Goal: Communication & Community: Answer question/provide support

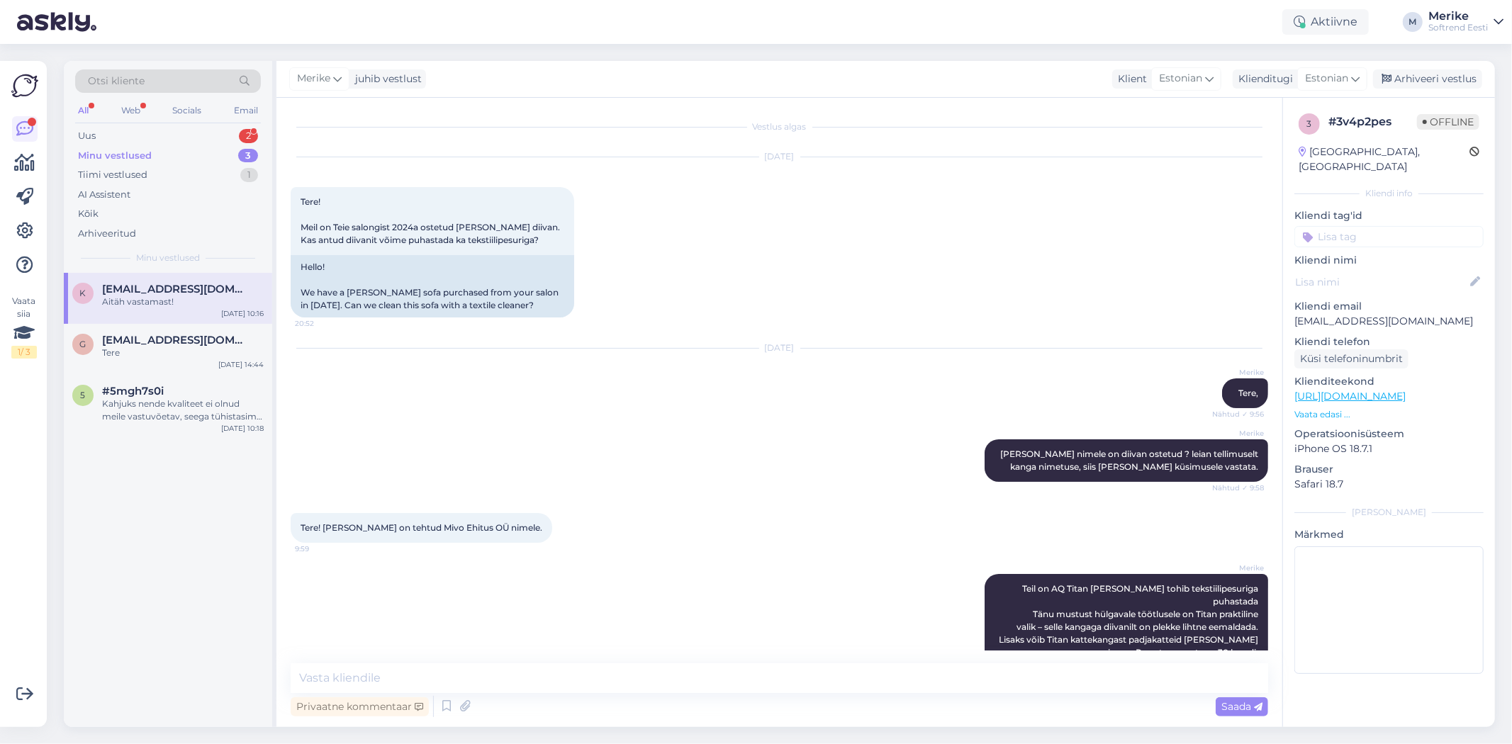
scroll to position [93, 0]
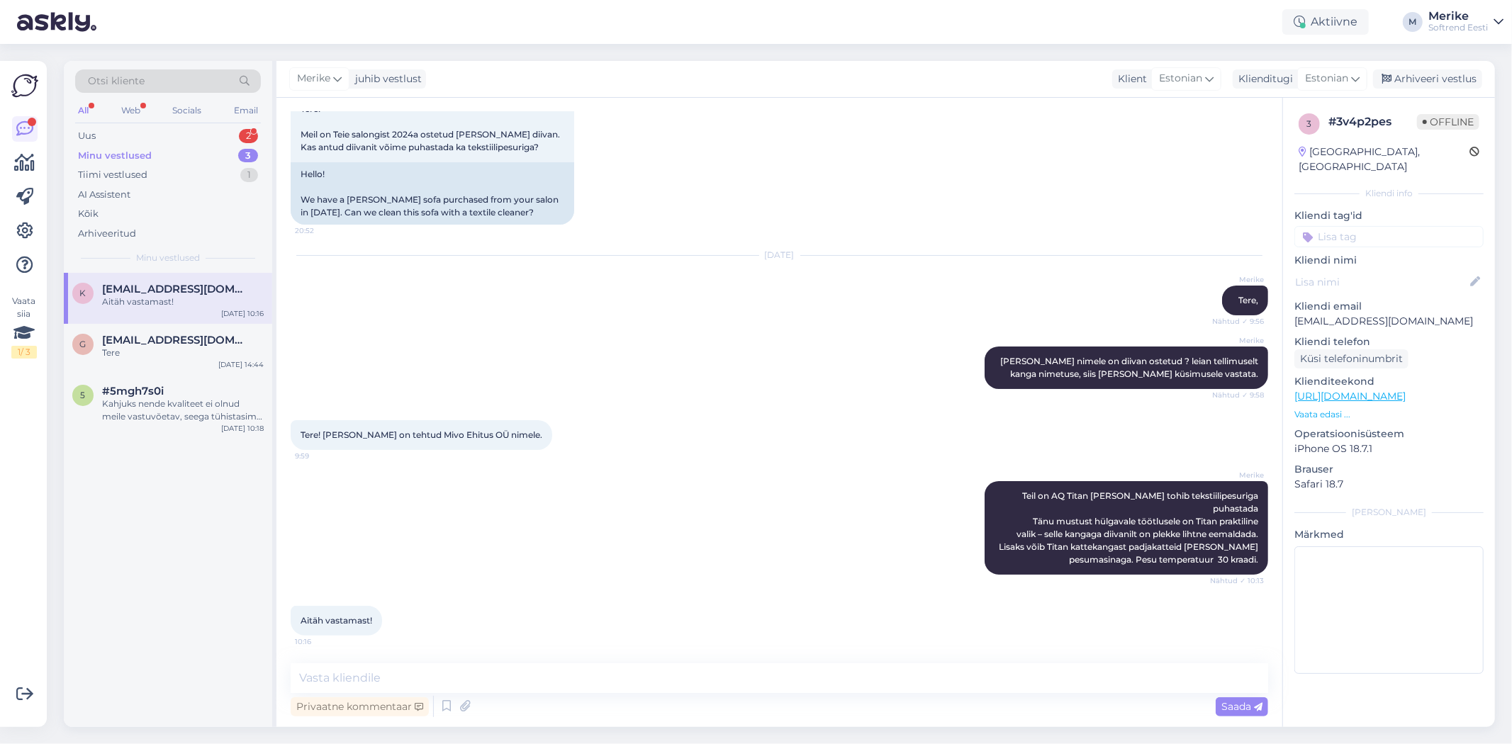
click at [124, 153] on div "Minu vestlused" at bounding box center [115, 156] width 74 height 14
click at [96, 133] on div "Uus 2" at bounding box center [168, 136] width 186 height 20
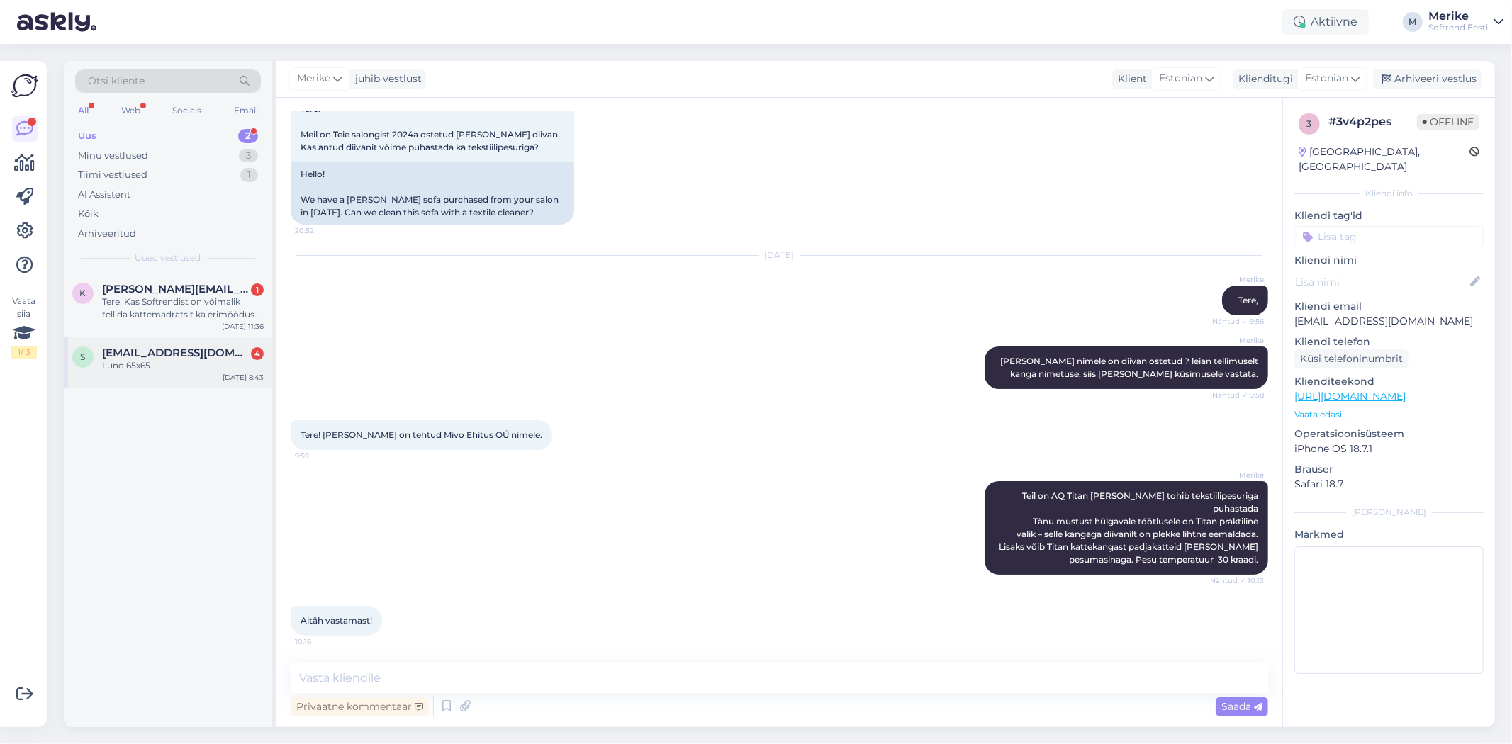
click at [173, 347] on span "[EMAIL_ADDRESS][DOMAIN_NAME]" at bounding box center [175, 353] width 147 height 13
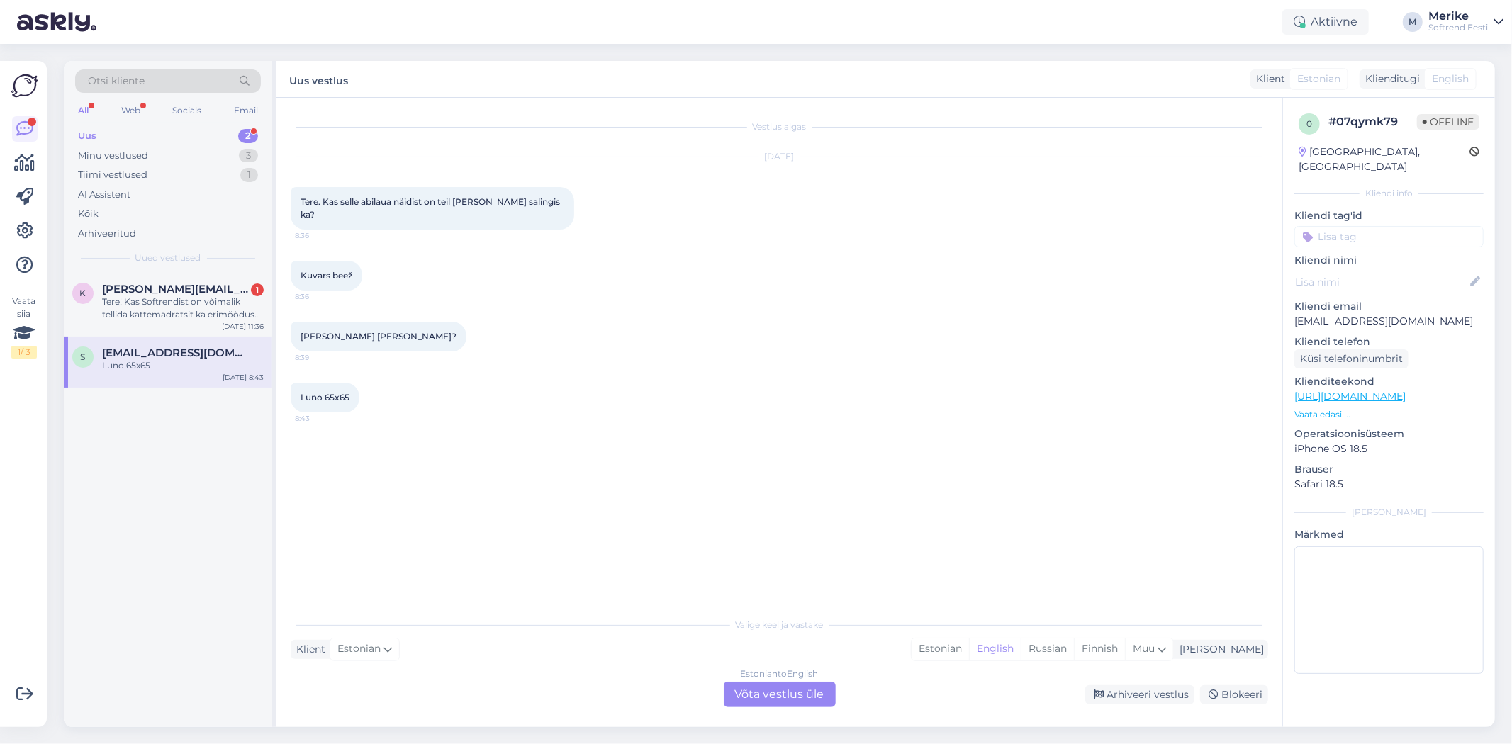
scroll to position [0, 0]
click at [744, 688] on div "Estonian to English Võta vestlus üle" at bounding box center [780, 695] width 112 height 26
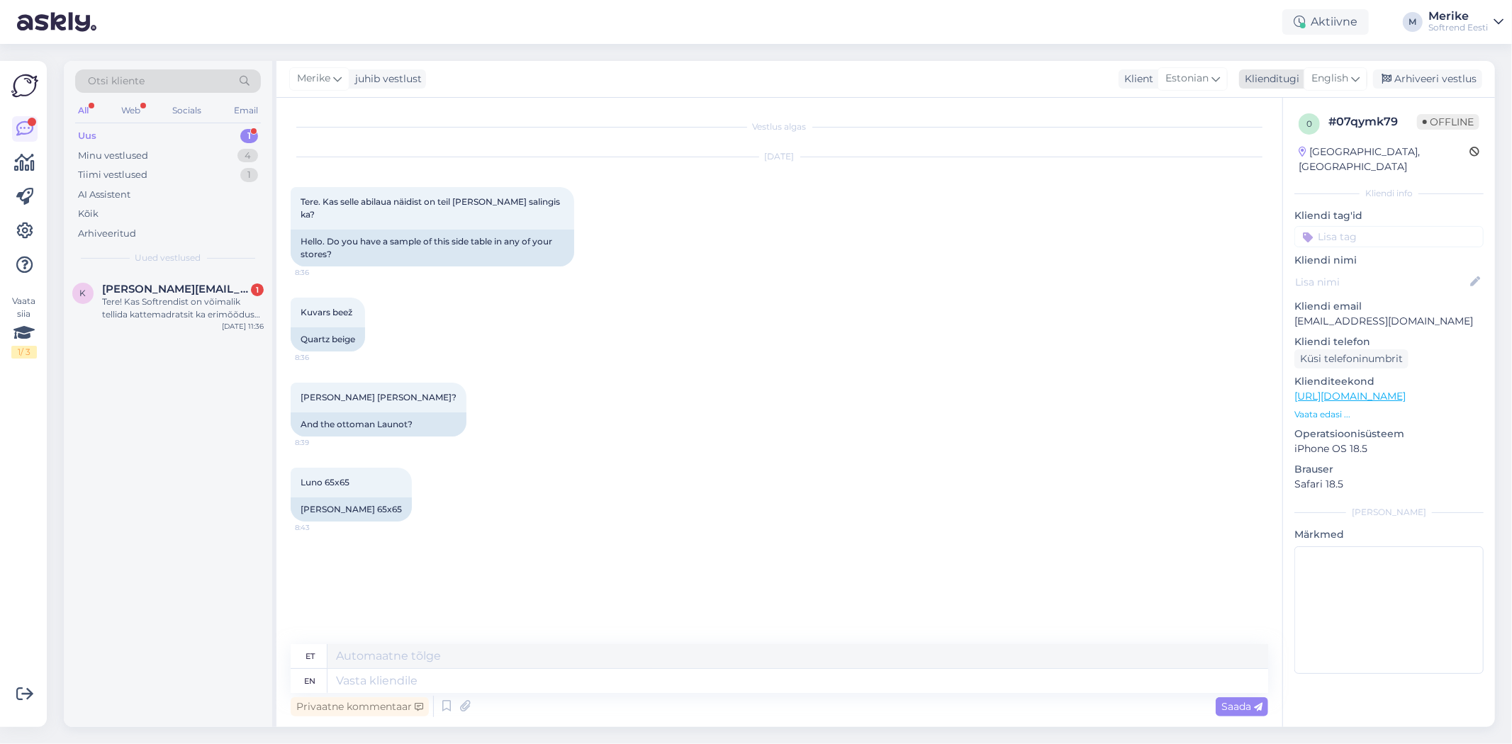
click at [1352, 80] on icon at bounding box center [1355, 79] width 9 height 16
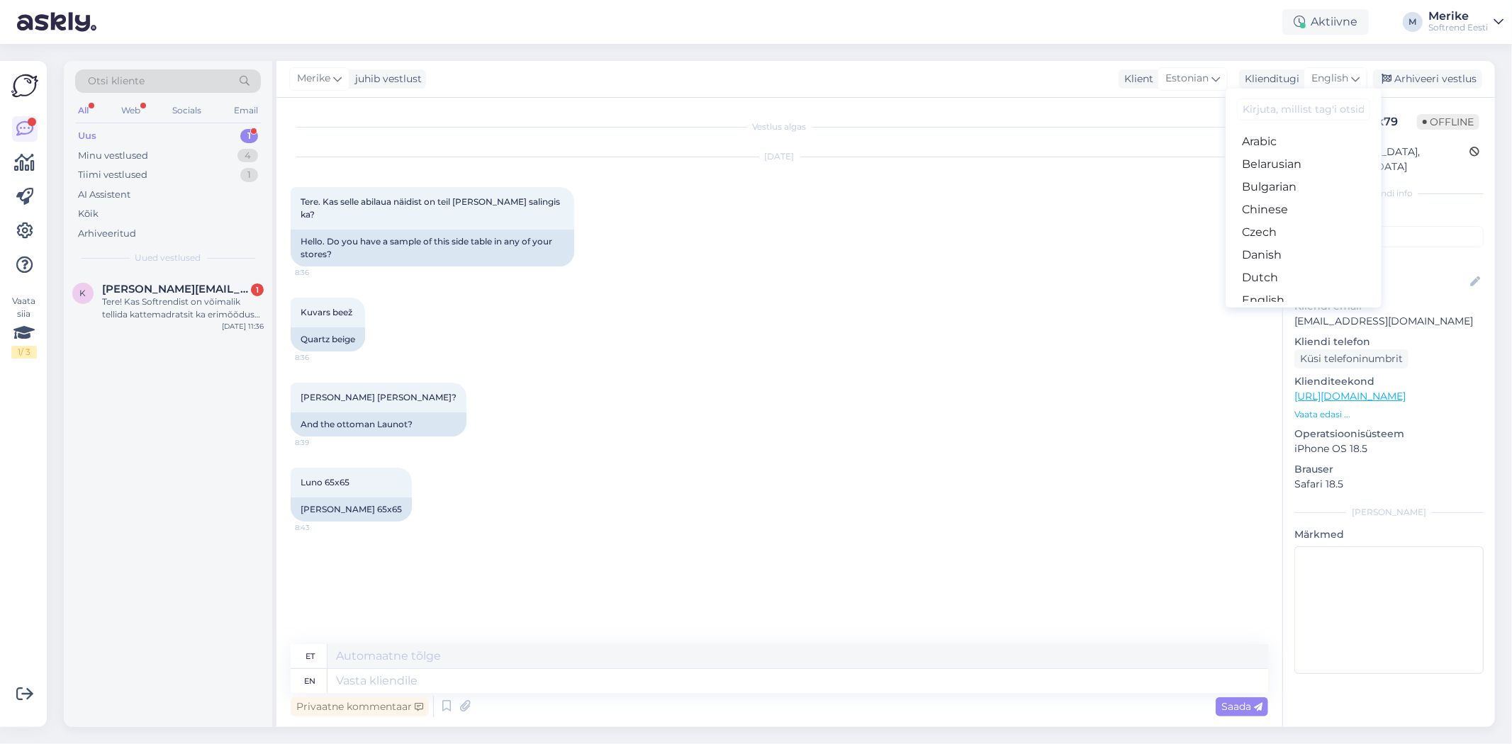
click at [1281, 312] on link "Estonian" at bounding box center [1304, 323] width 156 height 23
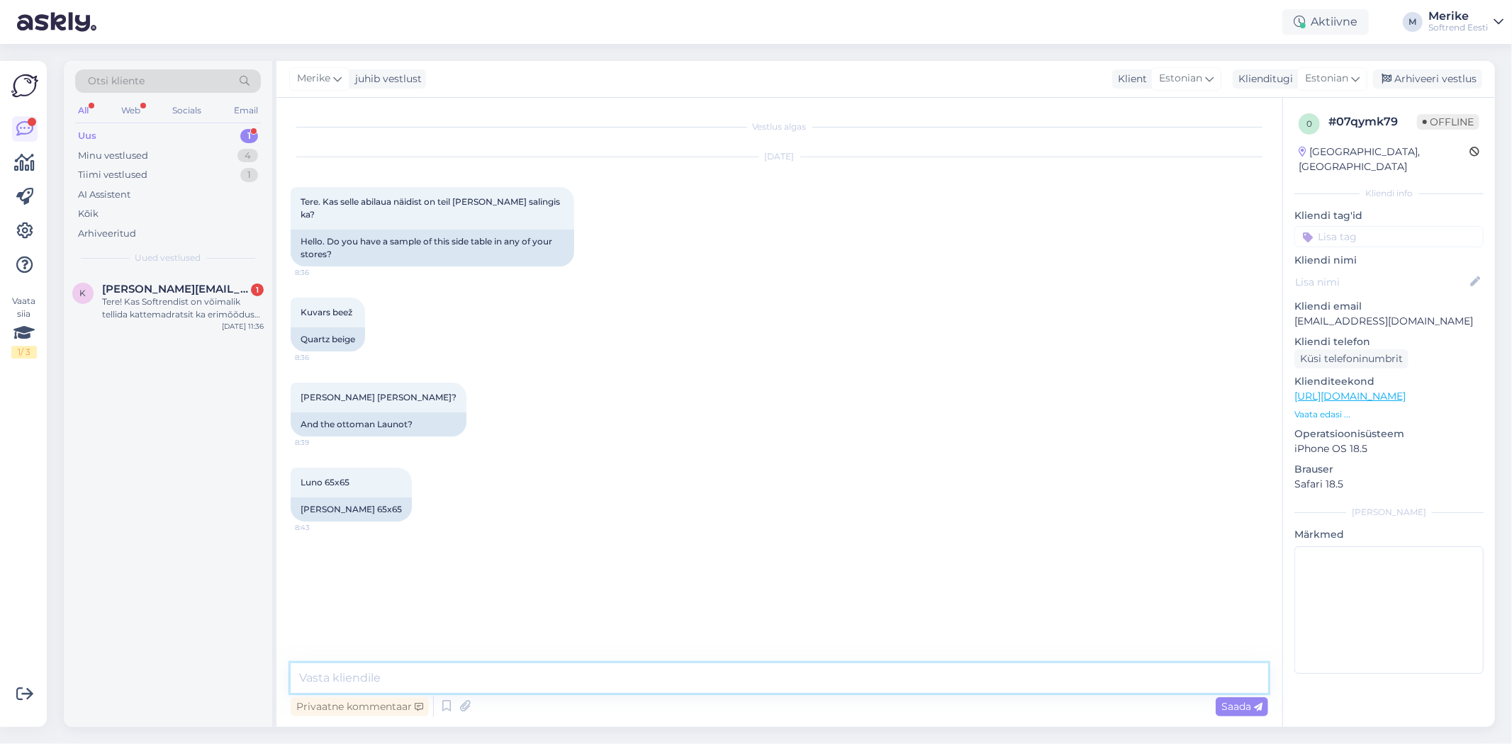
click at [335, 664] on textarea at bounding box center [780, 679] width 978 height 30
type textarea "Tere"
click at [405, 676] on textarea "Kahjuks Luno a tumbat pole" at bounding box center [780, 679] width 978 height 30
click at [508, 681] on textarea "Kahjuks [PERSON_NAME] pole" at bounding box center [780, 679] width 978 height 30
click at [793, 682] on textarea "Kahjuks [PERSON_NAME] pole salongides näidist On olemas [PERSON_NAME] kangabäid…" at bounding box center [780, 679] width 978 height 30
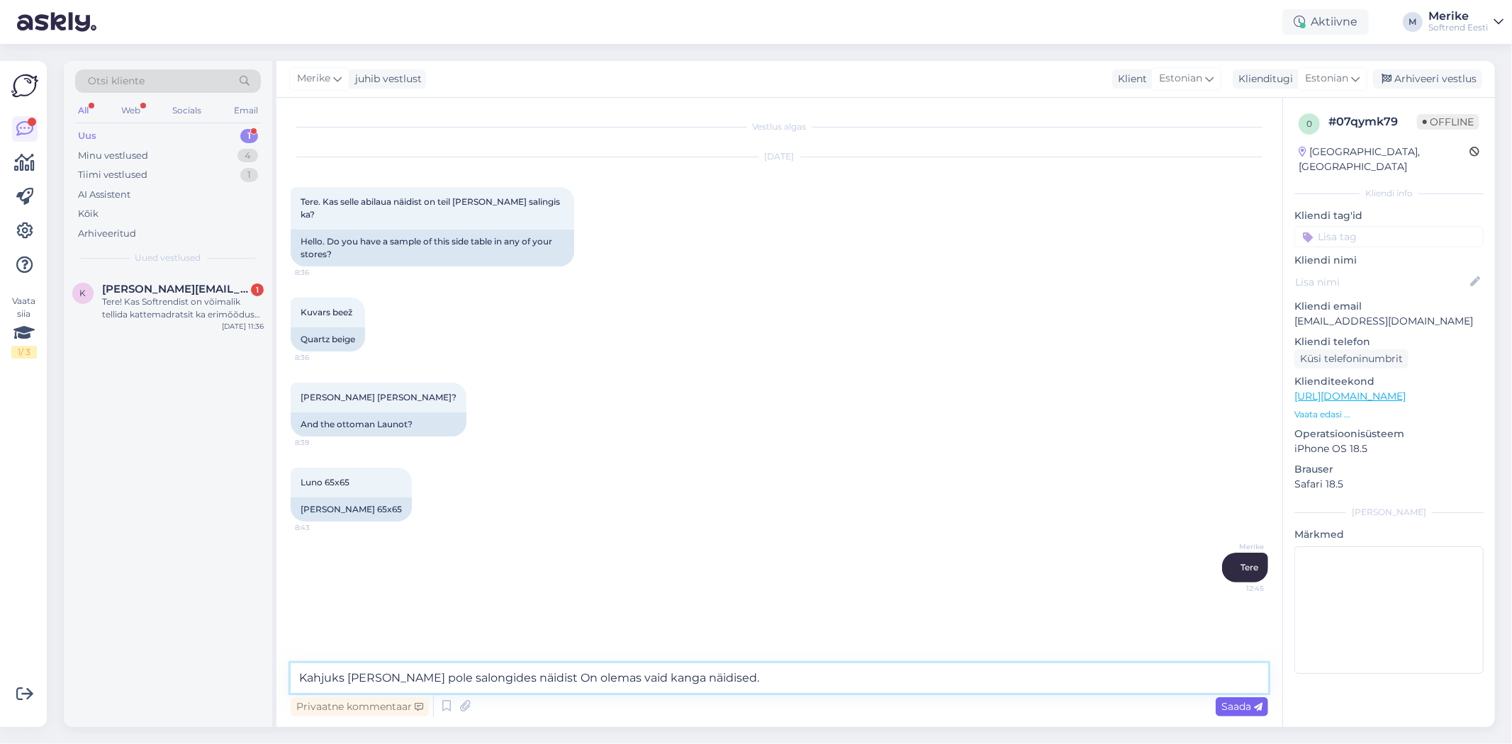
type textarea "Kahjuks [PERSON_NAME] pole salongides näidist On olemas vaid kanga näidised."
click at [1227, 706] on span "Saada" at bounding box center [1242, 707] width 41 height 13
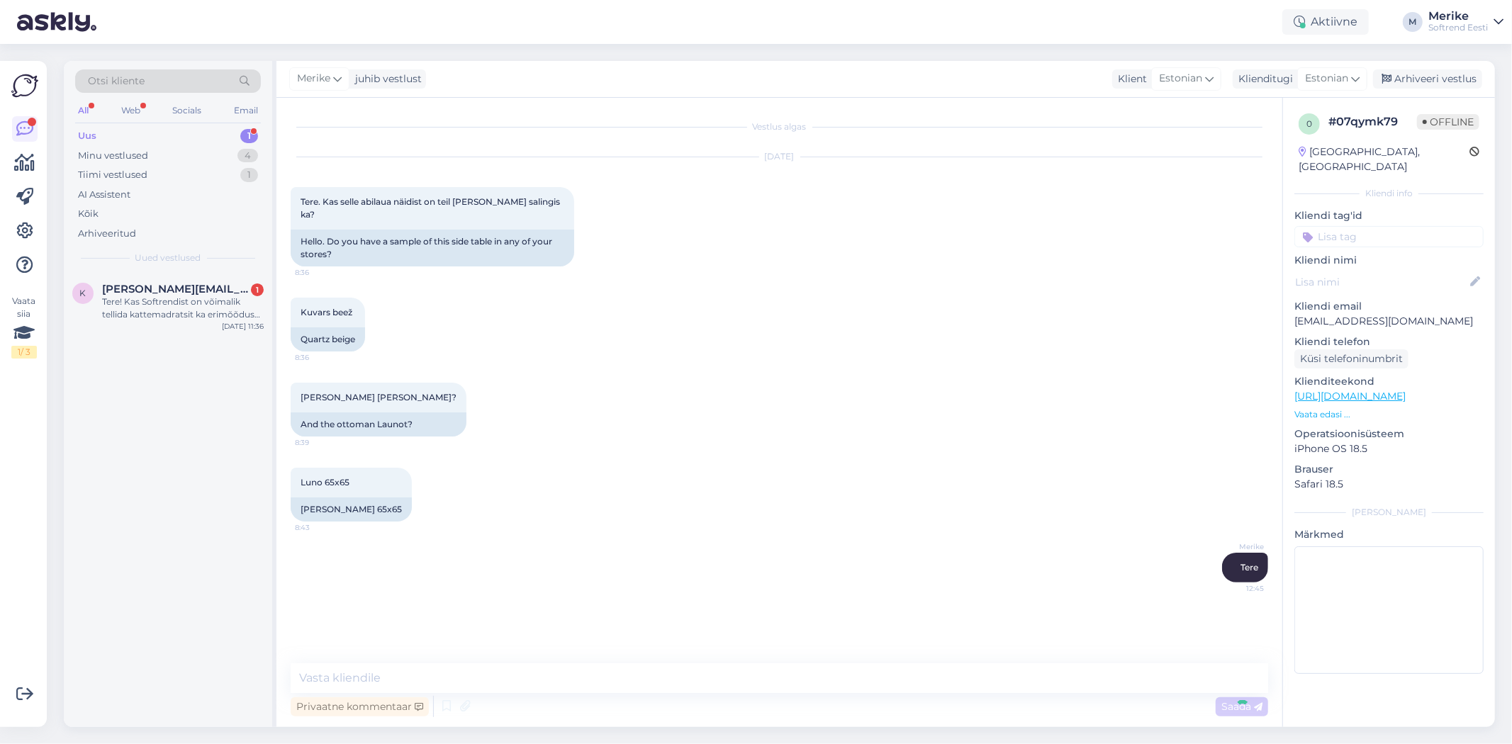
scroll to position [8, 0]
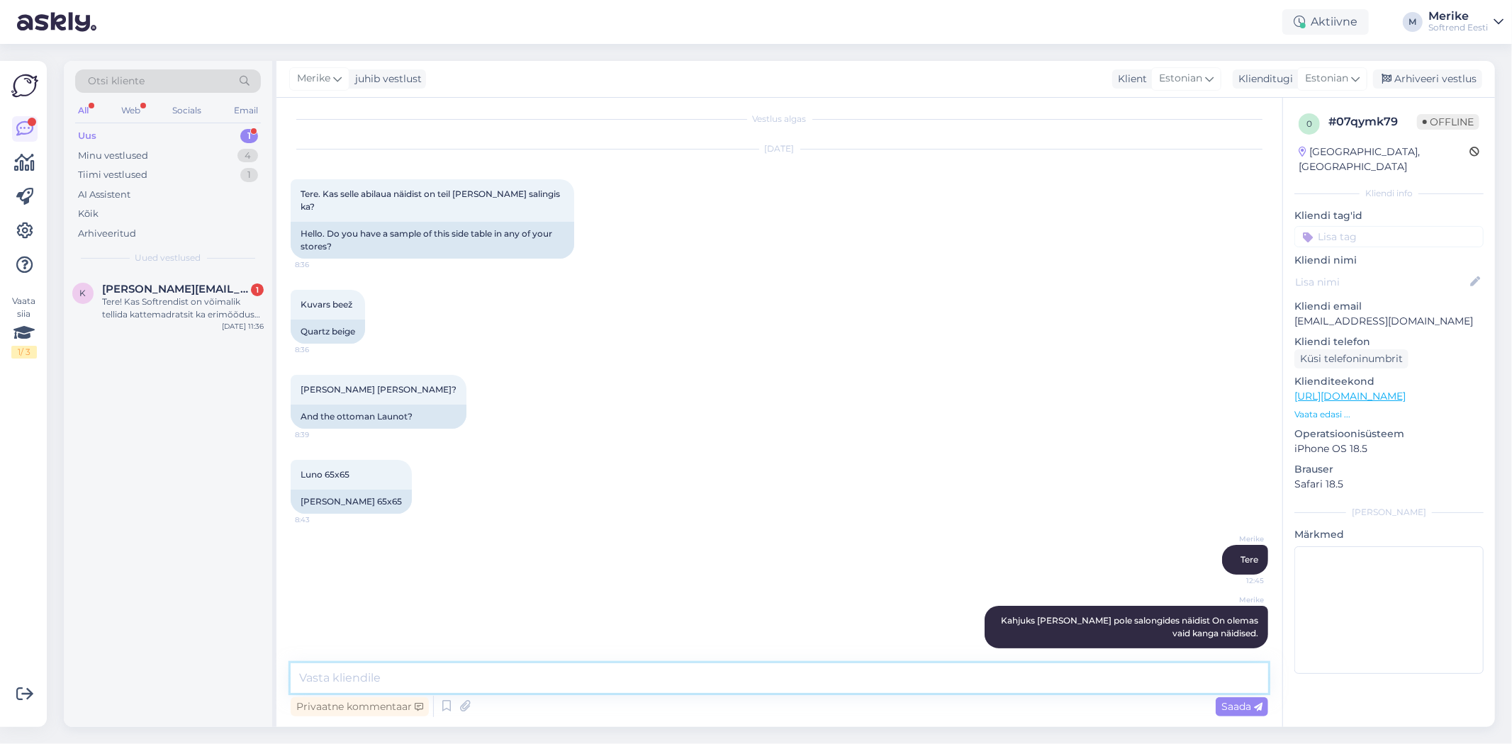
click at [311, 684] on textarea at bounding box center [780, 679] width 978 height 30
click at [577, 679] on textarea "Samuti pole salongides Kuvars abiluada. Need on uued tootes" at bounding box center [780, 679] width 978 height 30
click at [742, 678] on textarea "Samuti pole salongides Kuvars abilauda. Need on uued tootes" at bounding box center [780, 679] width 978 height 30
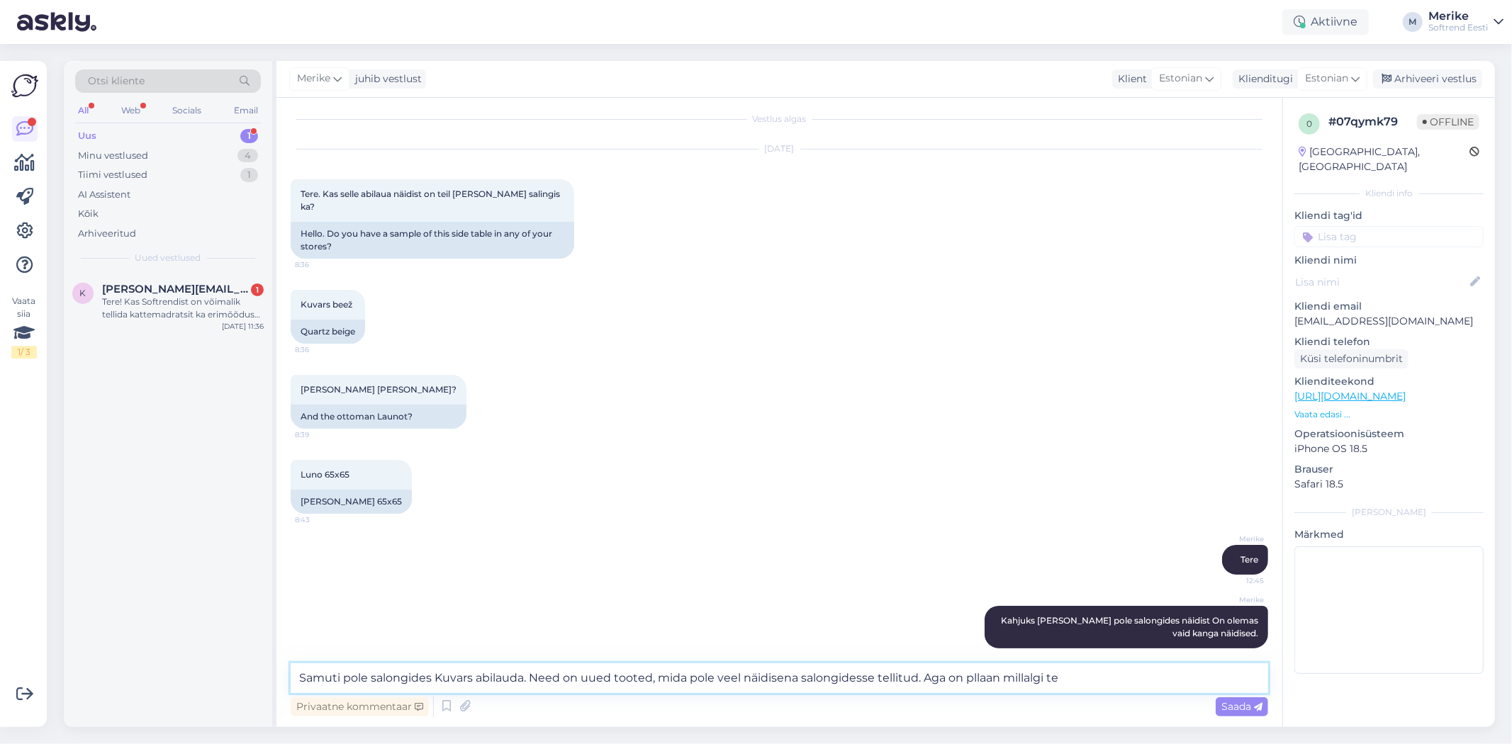
click at [1149, 679] on textarea "Samuti pole salongides Kuvars abilauda. Need on uued tooted, mida pole veel näi…" at bounding box center [780, 679] width 978 height 30
type textarea "Samuti pole salongides Kuvars abilauda. Need on uued tooted, mida pole veel näi…"
click at [221, 309] on div "Tere! Kas Softrendist on võimalik tellida kattemadratsit ka erimõõdus (210*210c…" at bounding box center [183, 309] width 162 height 26
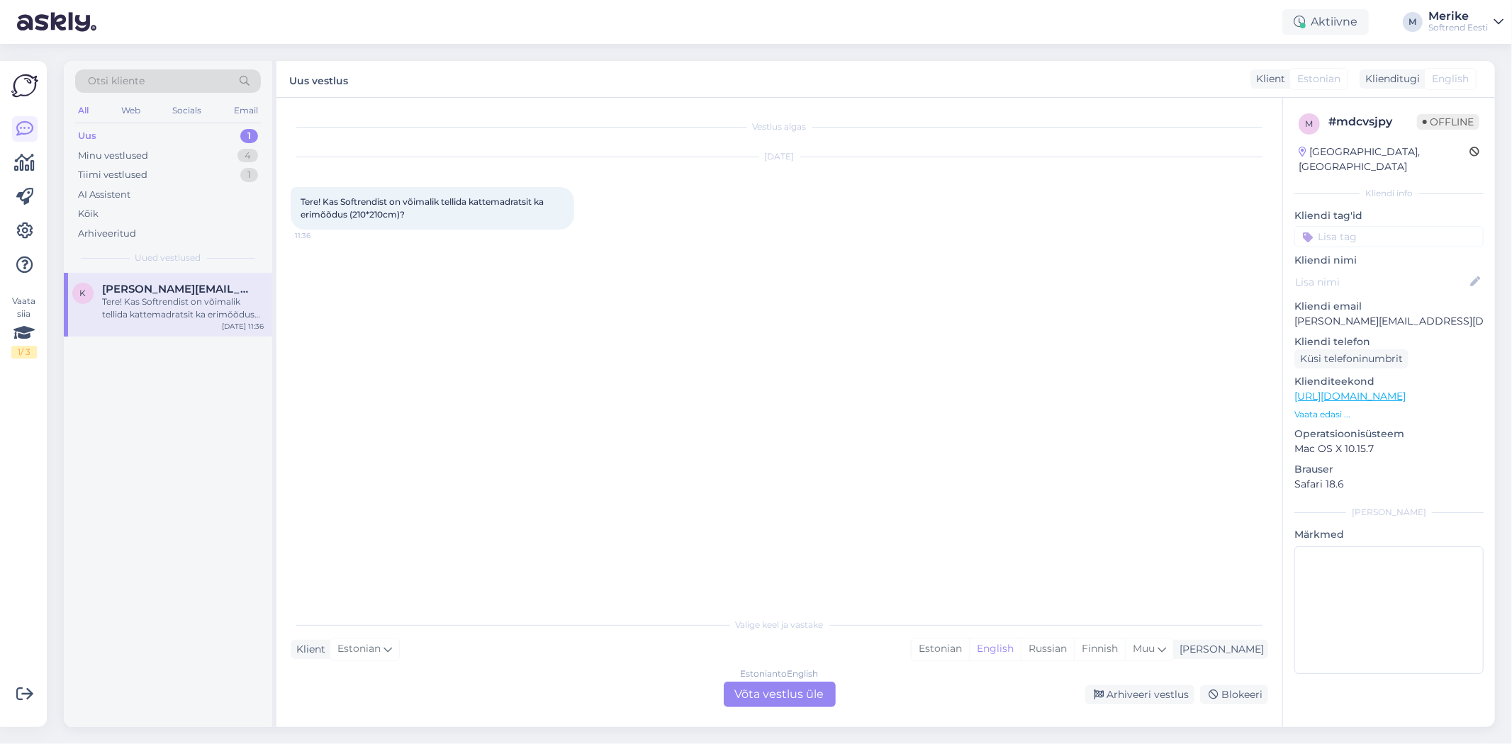
click at [775, 682] on div "Estonian to English Võta vestlus üle" at bounding box center [780, 695] width 112 height 26
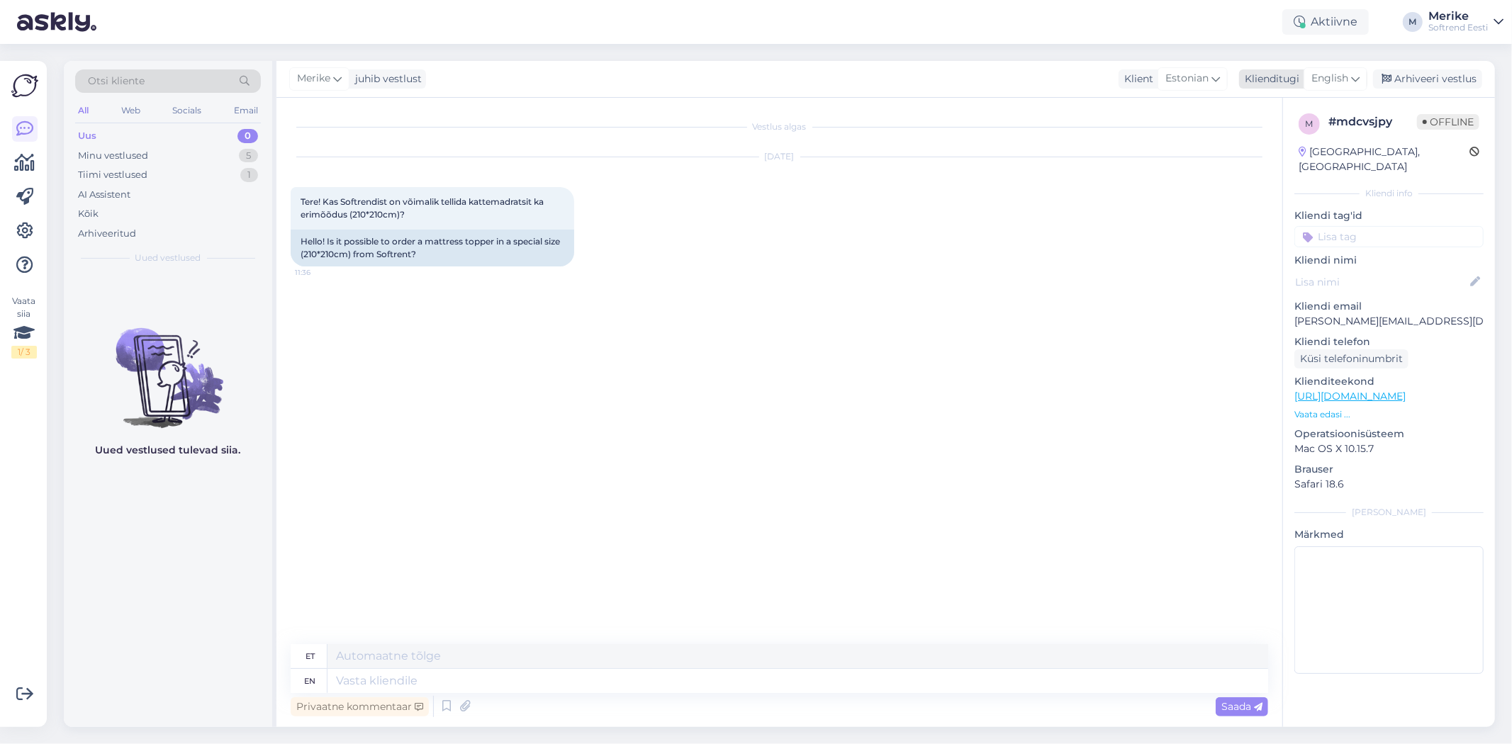
click at [1358, 77] on icon at bounding box center [1355, 79] width 9 height 16
click at [1293, 312] on link "Estonian" at bounding box center [1304, 323] width 156 height 23
click at [507, 698] on div "Privaatne kommentaar Saada" at bounding box center [780, 706] width 978 height 27
click at [397, 675] on textarea at bounding box center [780, 679] width 978 height 30
type textarea "Tere"
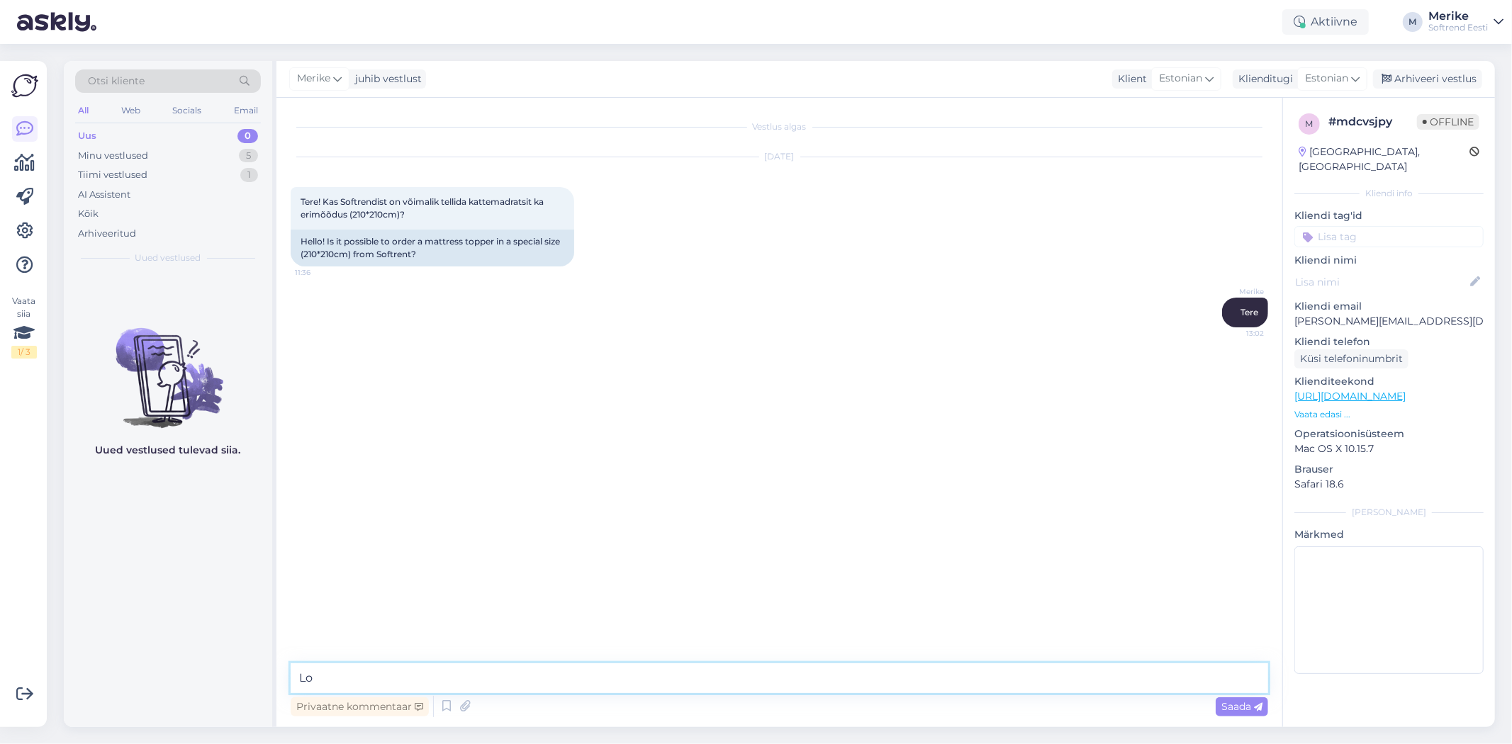
type textarea "L"
type textarea "p"
type textarea "Peaks uurima tootjalt. Mis kattemadrats on sooviks ?"
click at [1230, 705] on span "Saada" at bounding box center [1242, 707] width 41 height 13
